Goal: Task Accomplishment & Management: Manage account settings

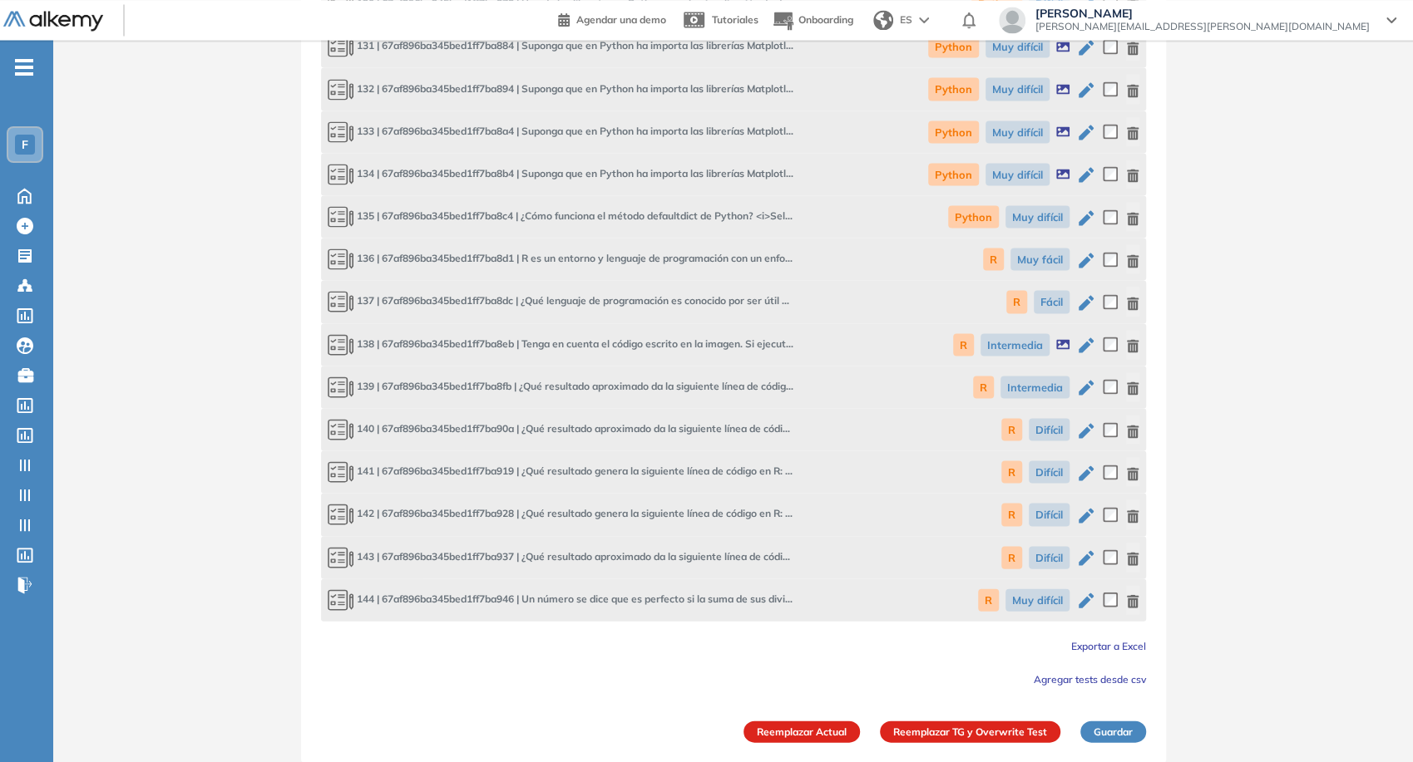
click at [67, 16] on img at bounding box center [53, 21] width 100 height 21
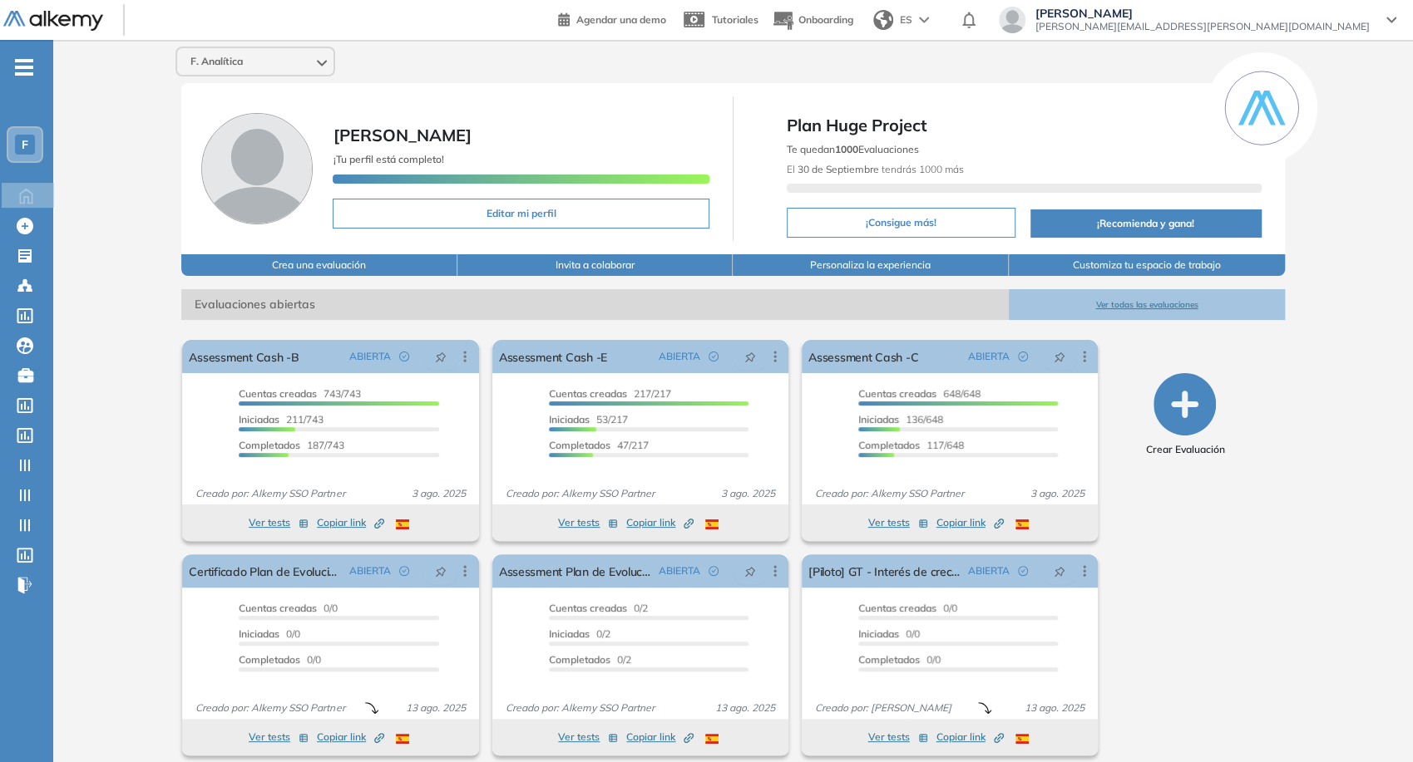
click at [1230, 11] on span "[PERSON_NAME]" at bounding box center [1202, 13] width 334 height 13
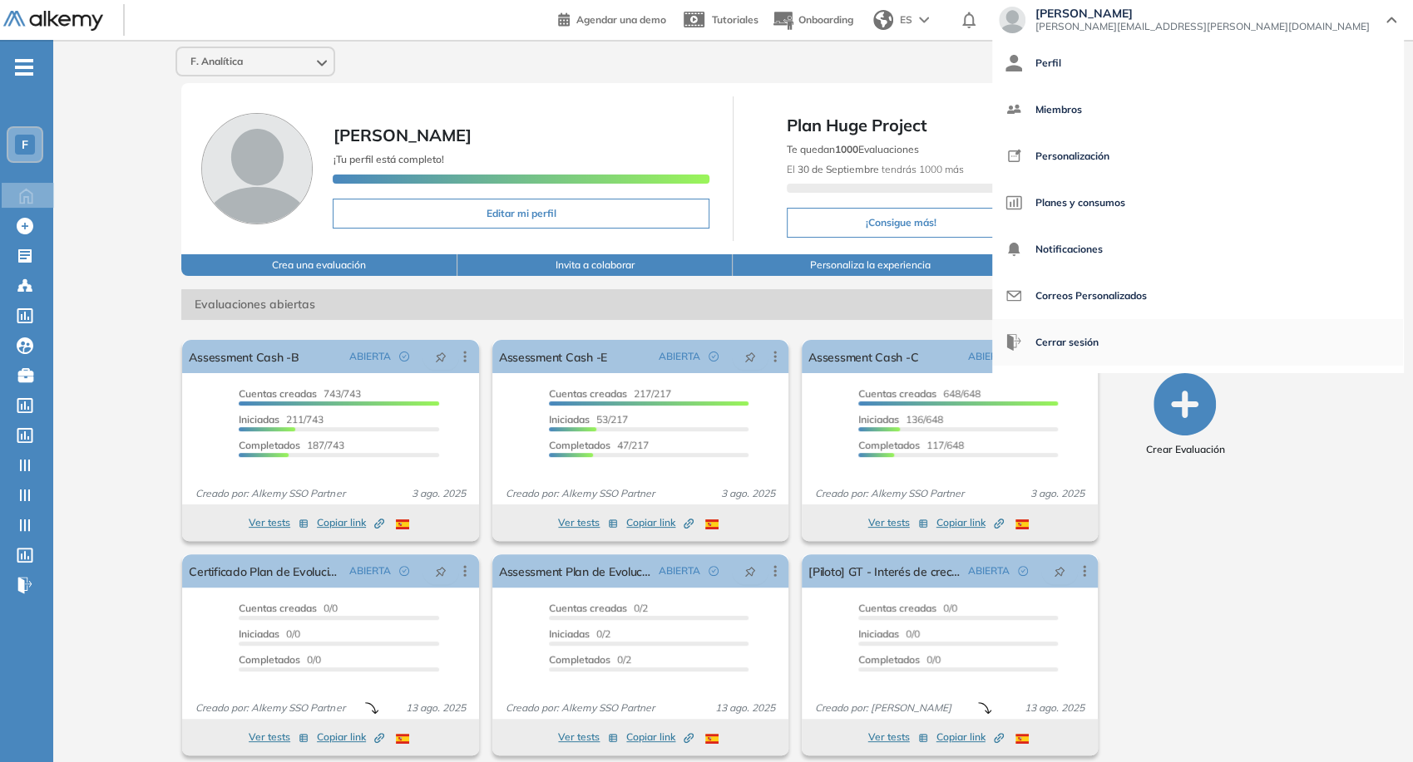
click at [1098, 336] on span "Cerrar sesión" at bounding box center [1066, 343] width 63 height 40
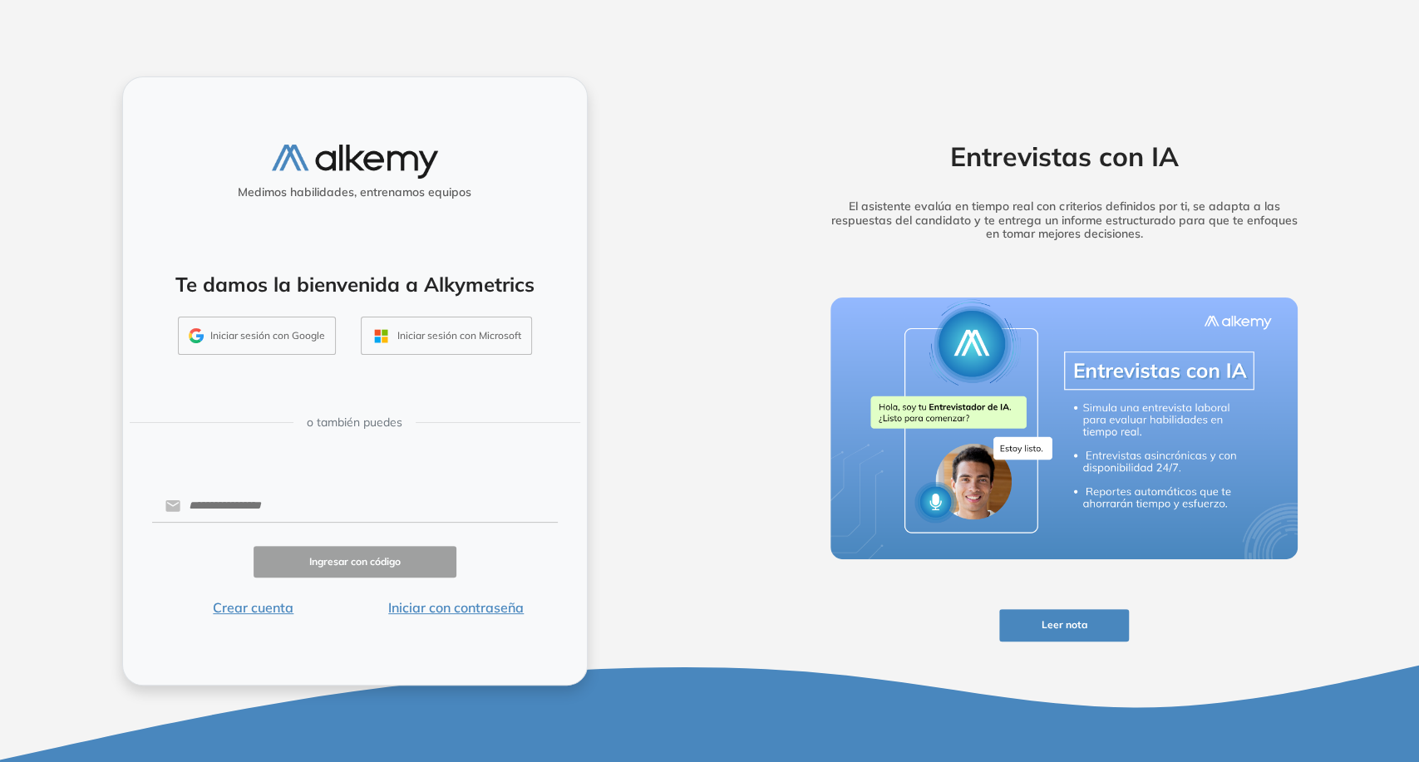
click at [276, 341] on button "Iniciar sesión con Google" at bounding box center [257, 336] width 158 height 38
